Goal: Find specific page/section: Find specific page/section

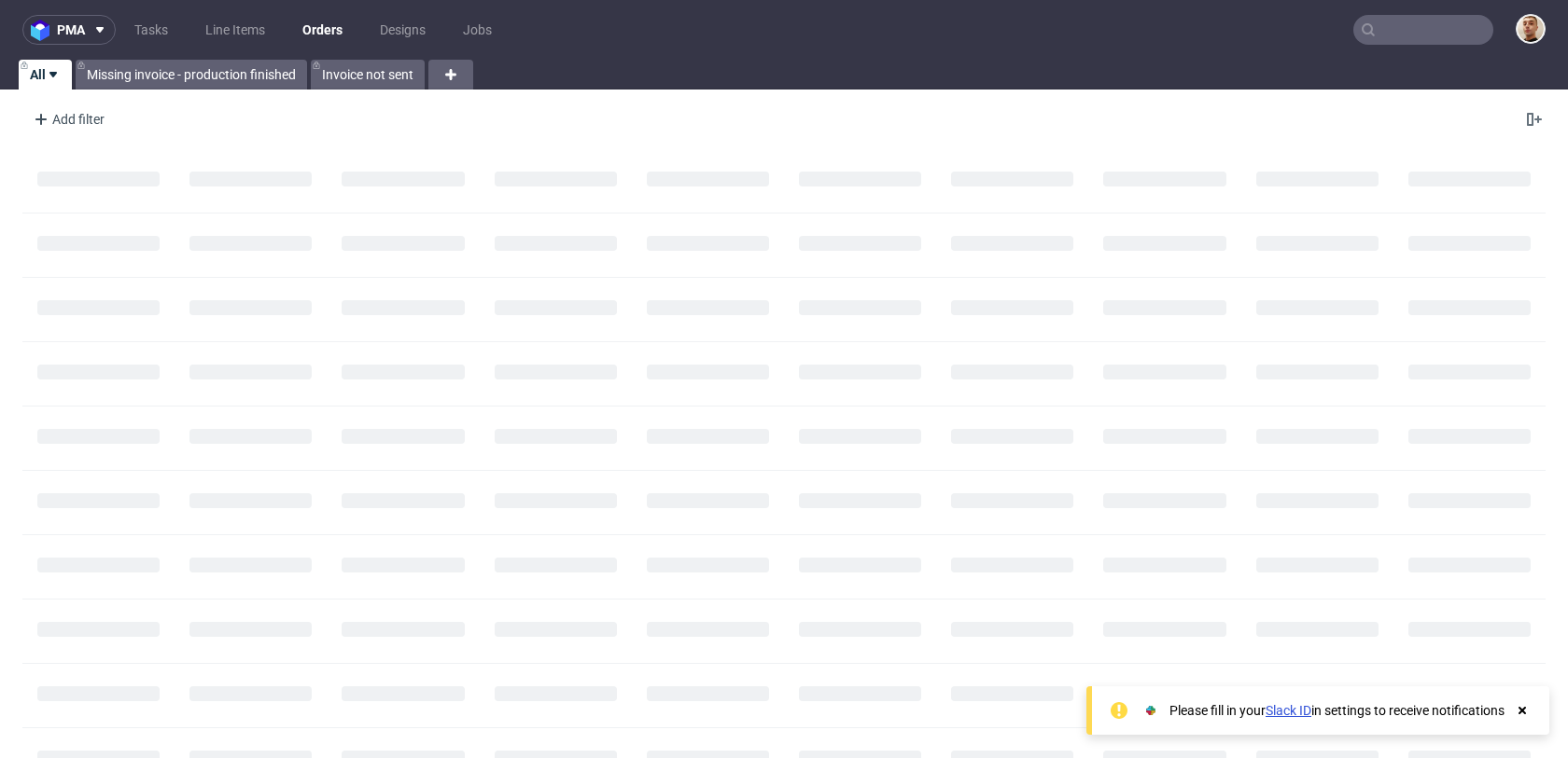
click at [1419, 37] on input "text" at bounding box center [1424, 30] width 140 height 30
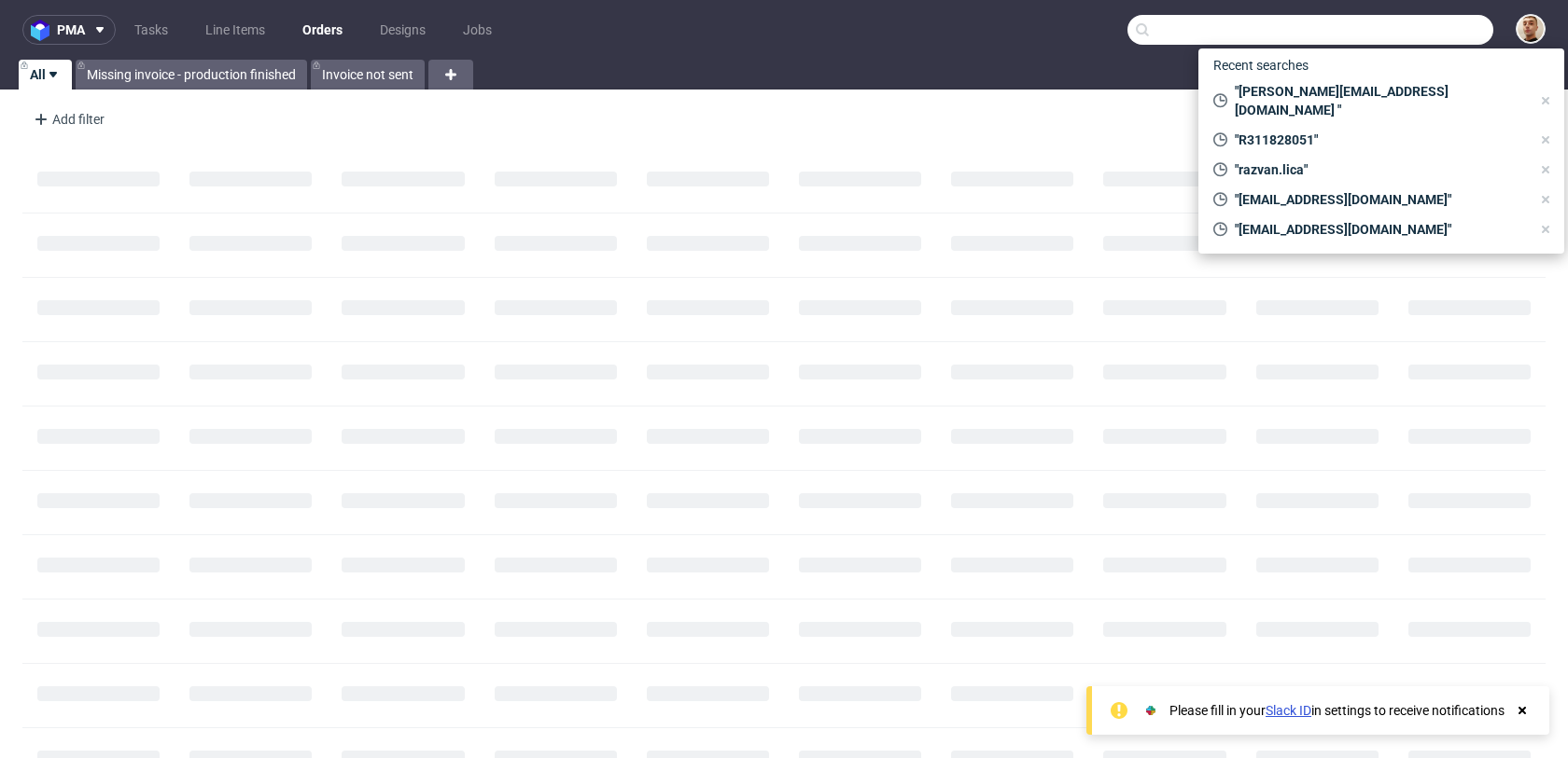
paste input "R311828051"
type input "R311828051"
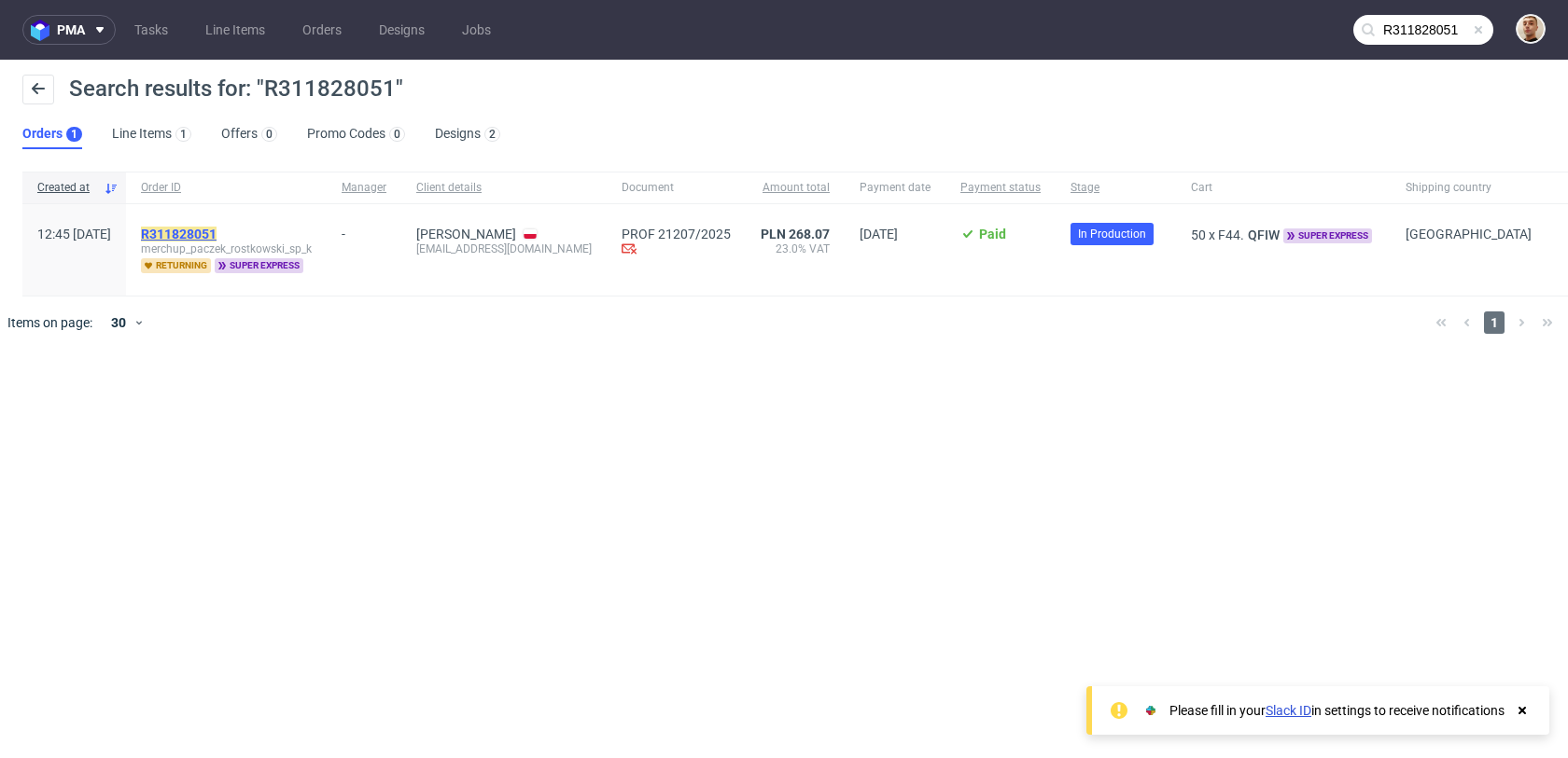
click at [216, 239] on mark "R311828051" at bounding box center [179, 234] width 76 height 15
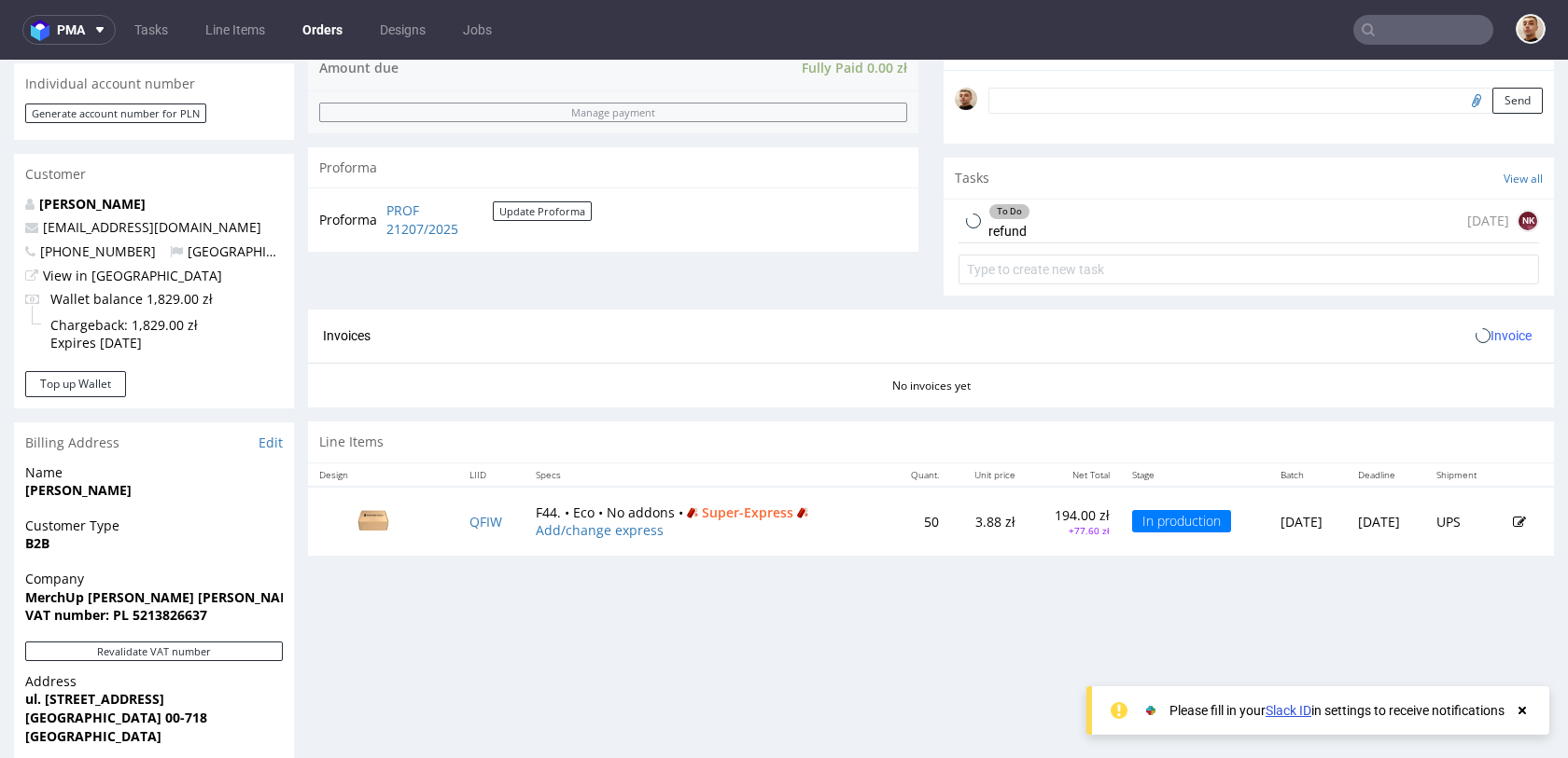
scroll to position [697, 0]
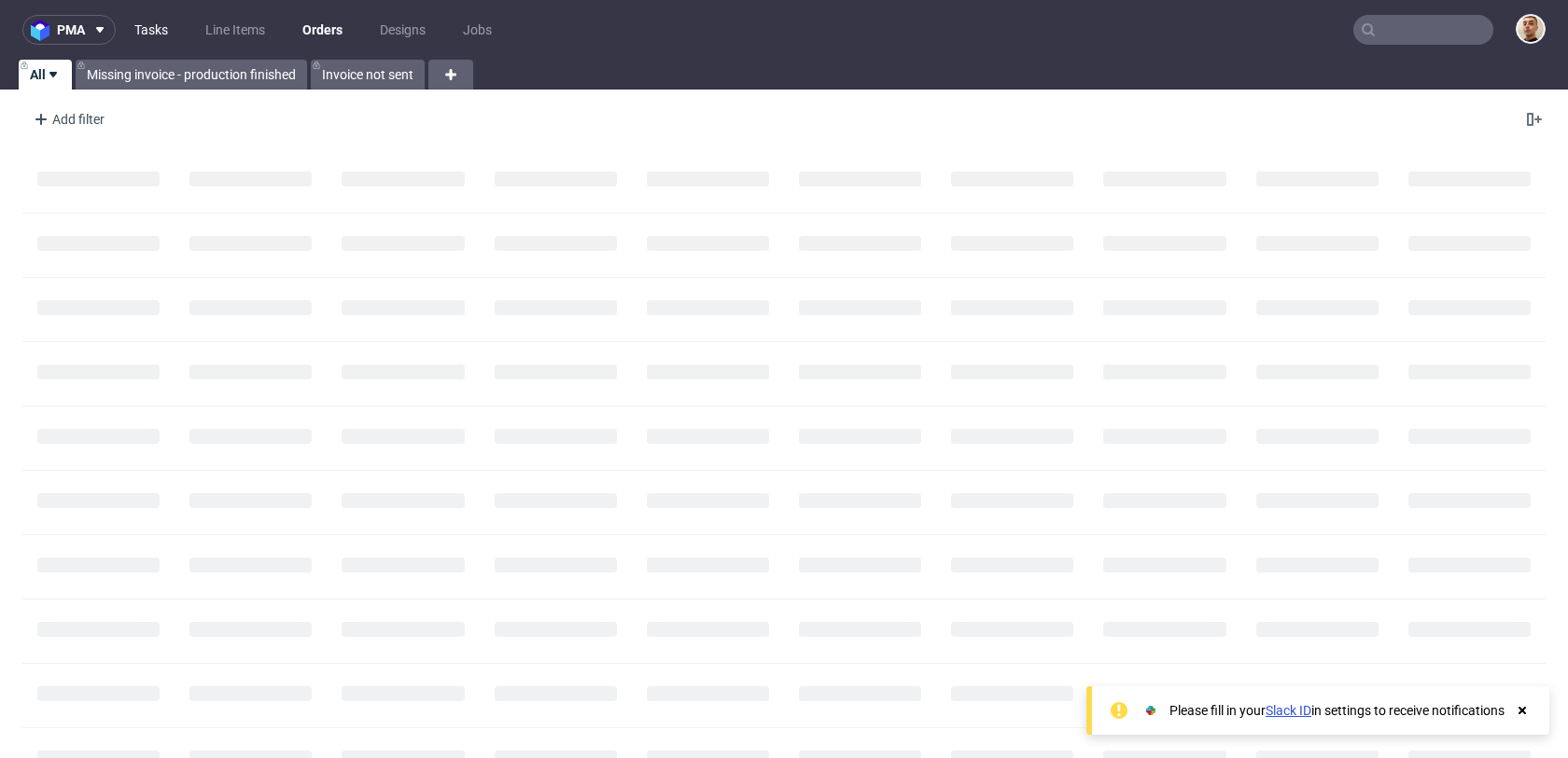
click at [172, 21] on link "Tasks" at bounding box center [152, 30] width 56 height 30
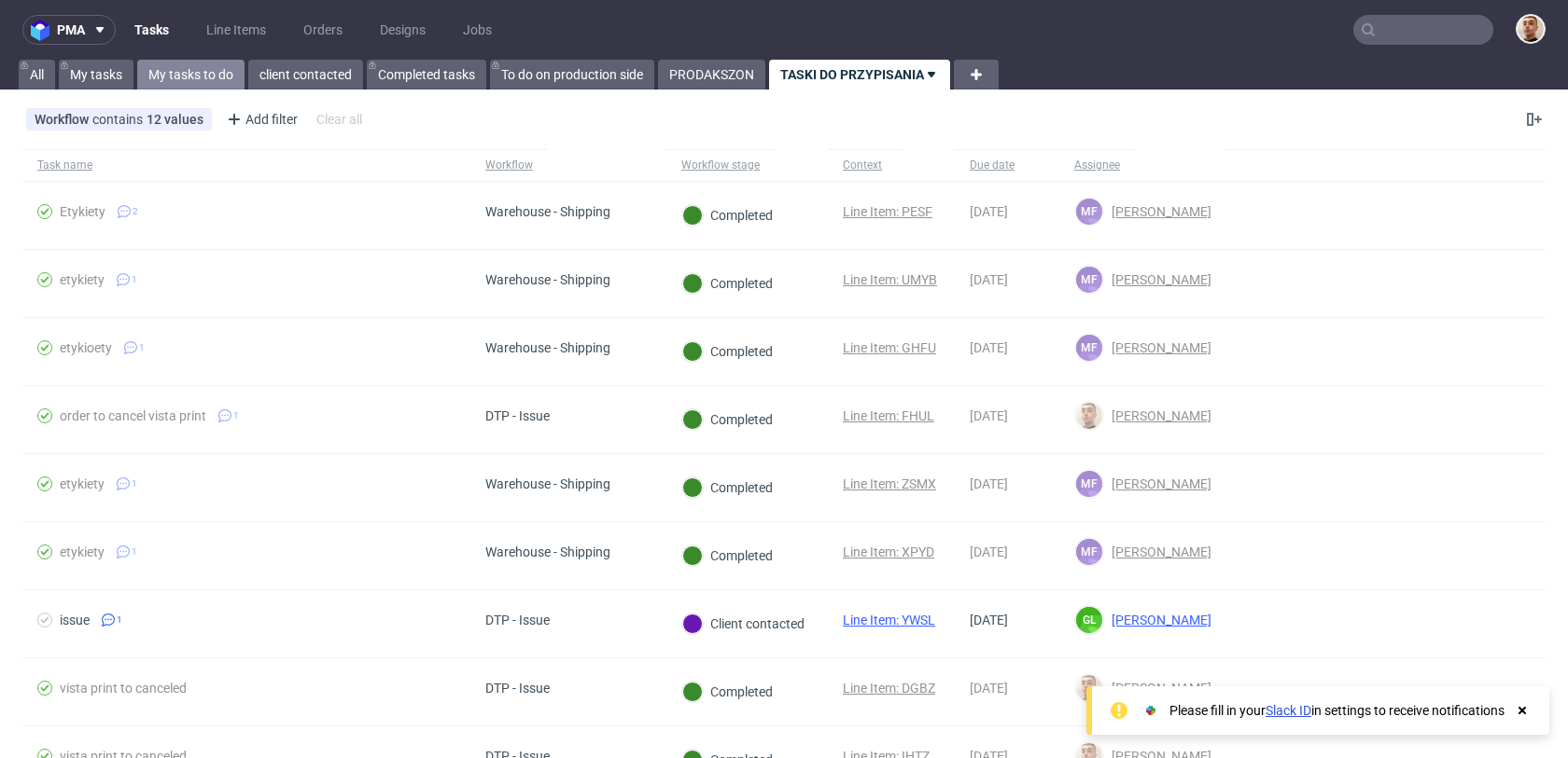
click at [206, 77] on link "My tasks to do" at bounding box center [191, 75] width 108 height 30
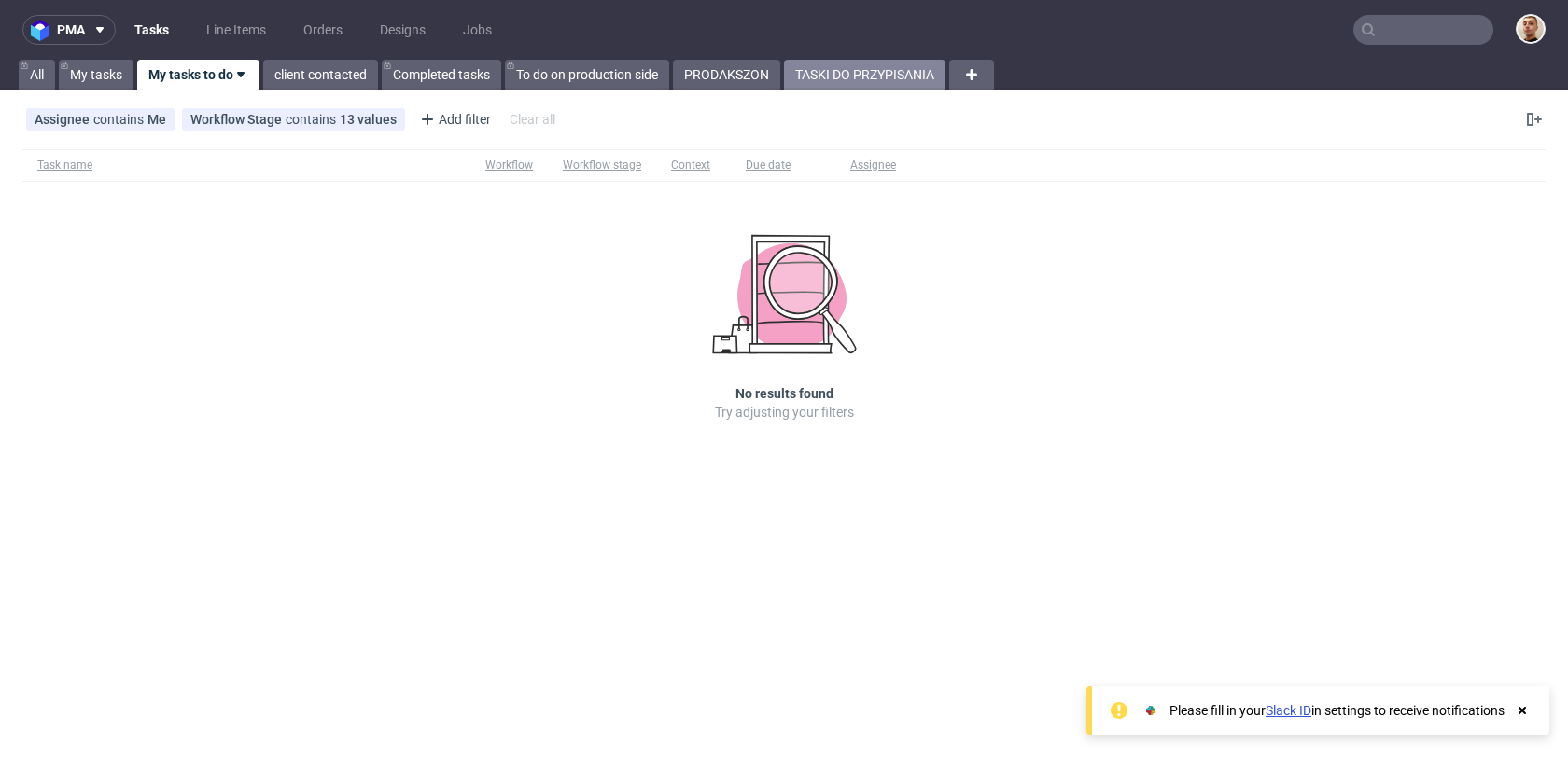
click at [837, 89] on link "TASKI DO PRZYPISANIA" at bounding box center [864, 75] width 161 height 30
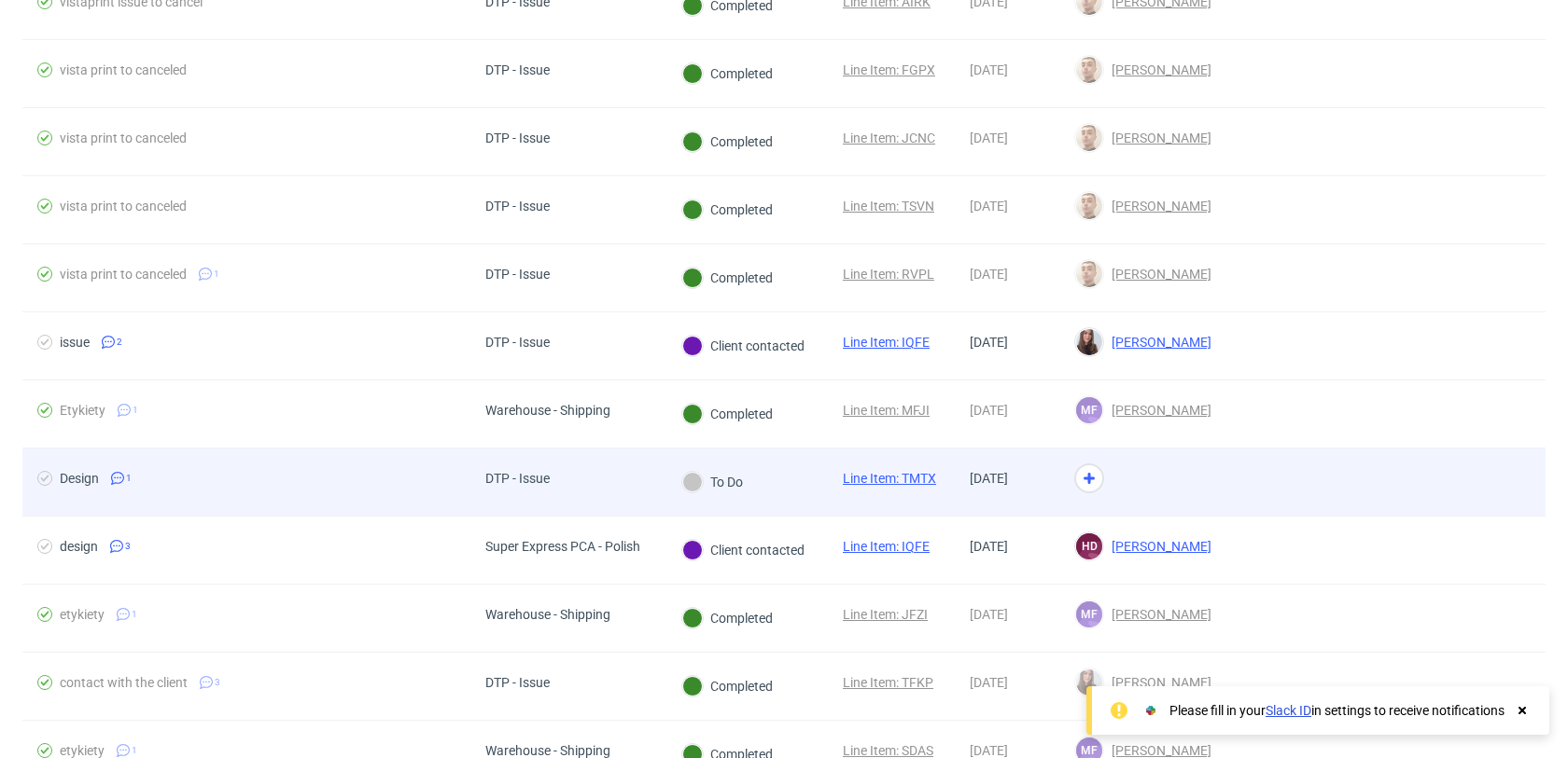
scroll to position [402, 0]
